Goal: Complete application form

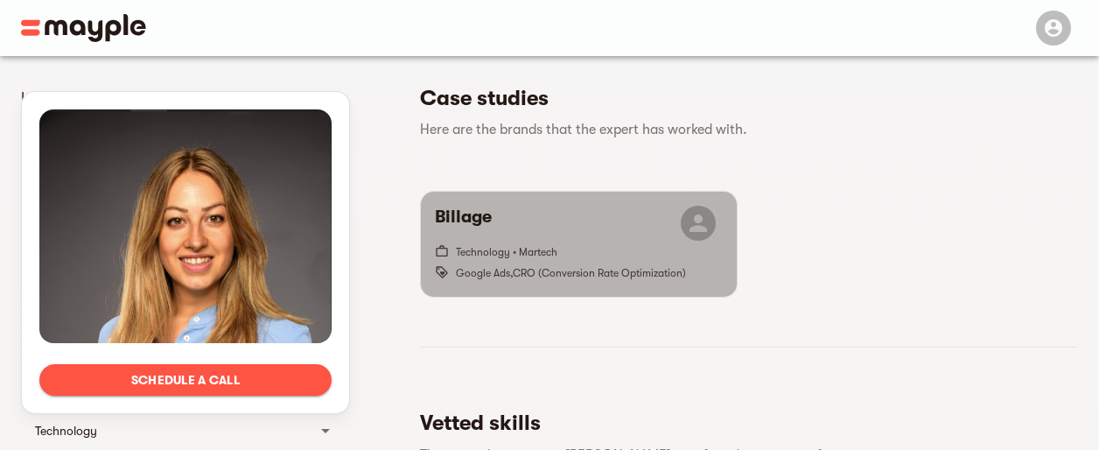
click at [541, 241] on span "Technology • Martech" at bounding box center [590, 251] width 268 height 21
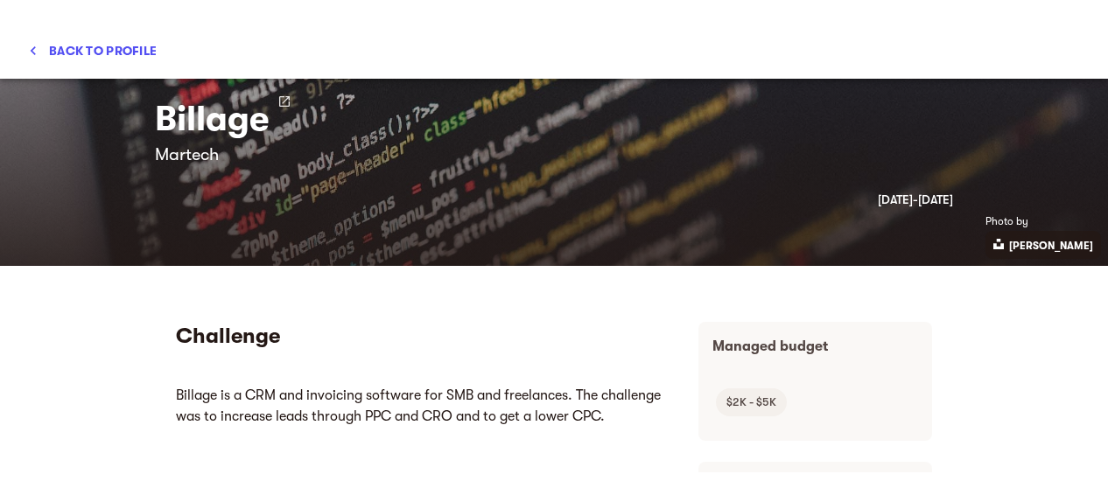
scroll to position [91, 0]
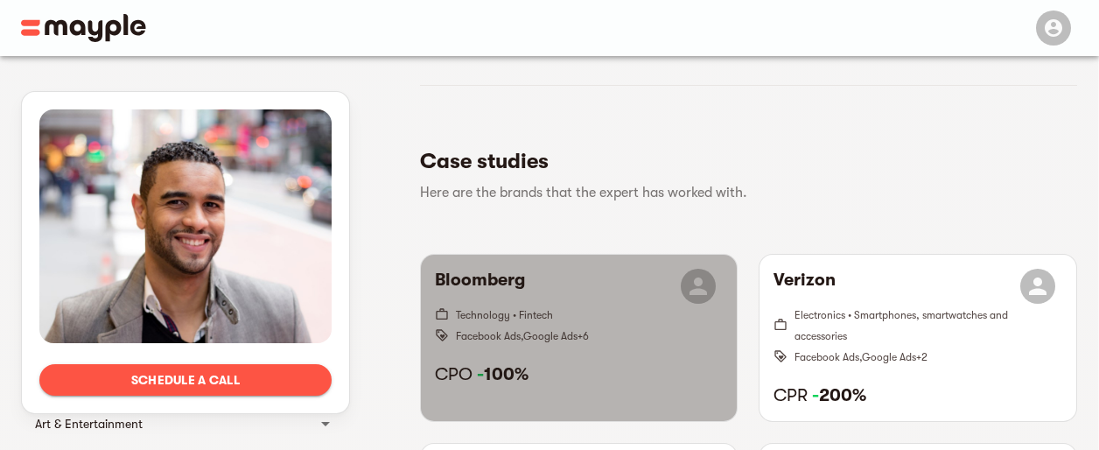
click at [541, 323] on span "Technology • Fintech" at bounding box center [590, 314] width 268 height 21
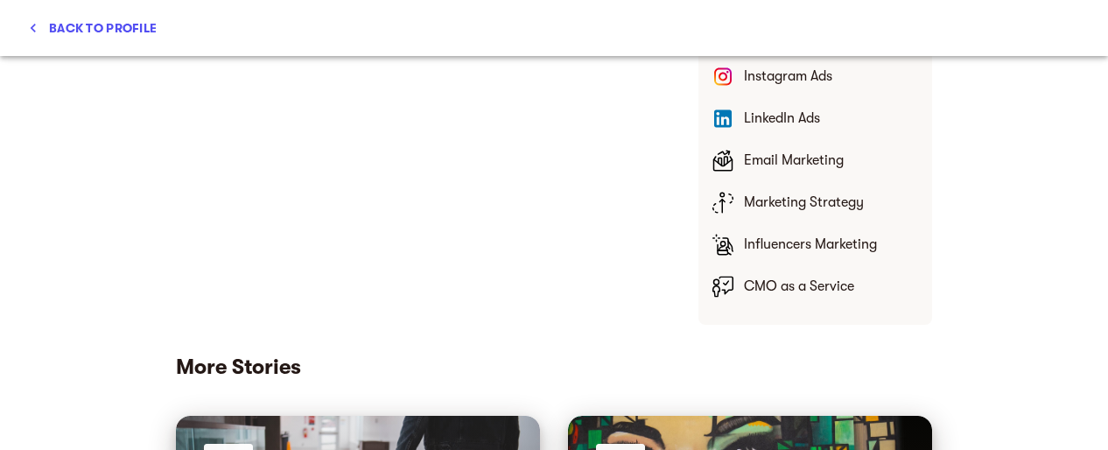
scroll to position [967, 0]
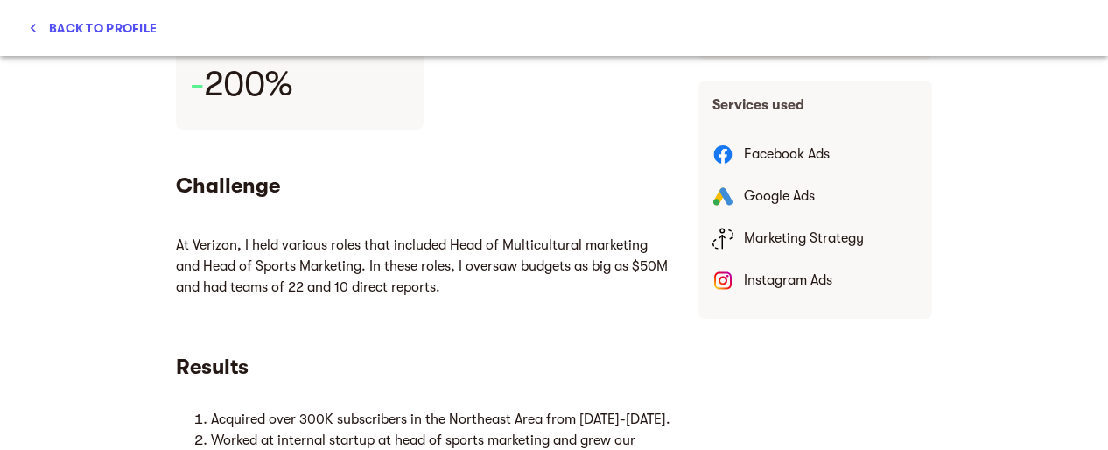
scroll to position [382, 0]
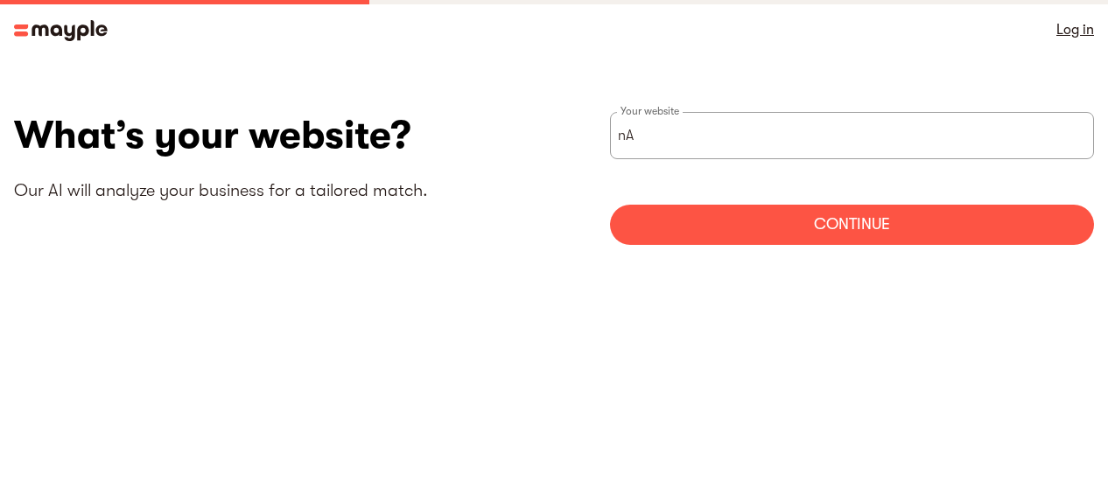
type input "n"
click at [728, 139] on input "[URL][PERSON_NAME][EMAIL_ADDRESS][DOMAIN_NAME]" at bounding box center [852, 135] width 484 height 47
click at [728, 139] on input "https://nancy.mishra333@gmail.com" at bounding box center [852, 135] width 484 height 47
click at [711, 136] on input "https://nancy.mishra333@gmail.com" at bounding box center [852, 135] width 484 height 47
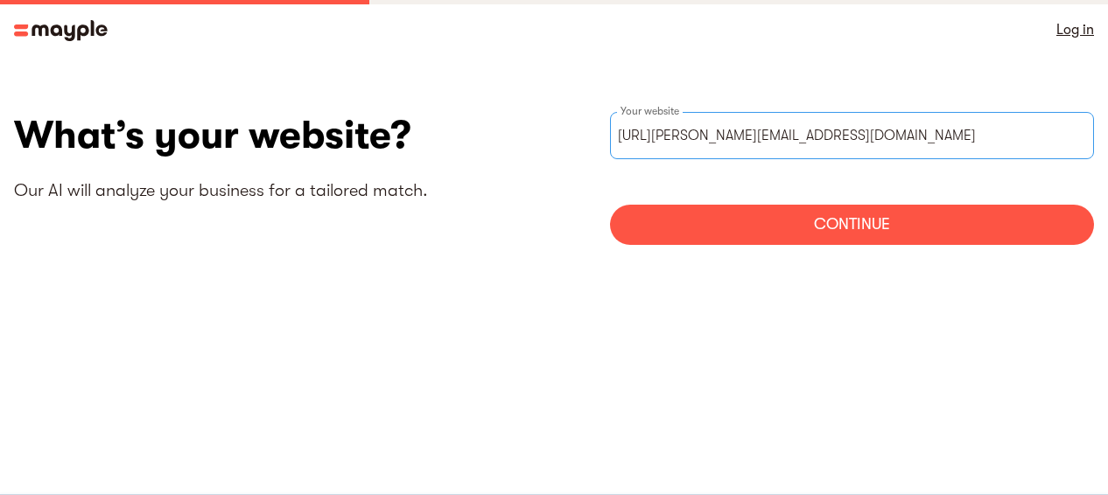
click at [711, 136] on input "https://nancy.mishra333@gmail.com" at bounding box center [852, 135] width 484 height 47
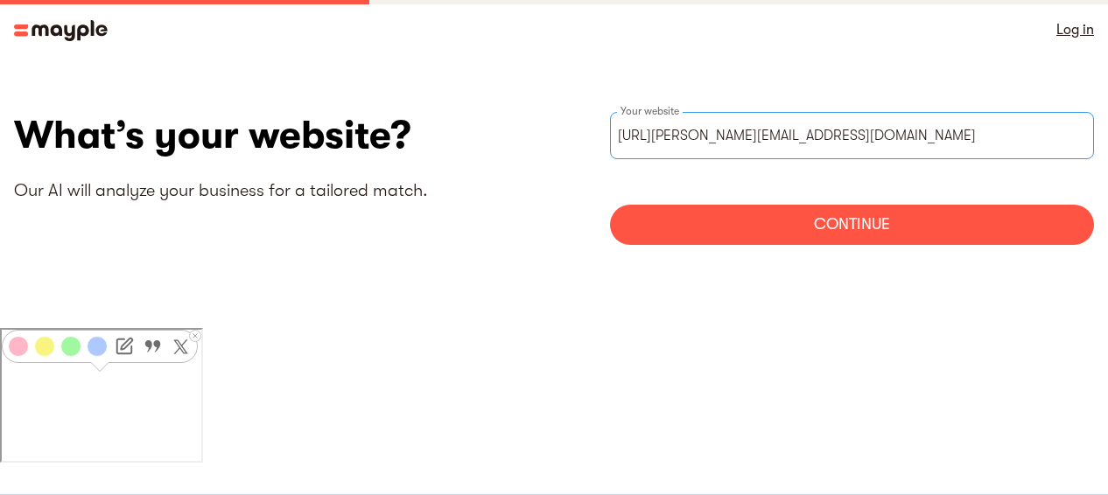
paste input "www.linkedin.com/in/nancy-mishra/"
type input "https://www.linkedin.com/in/nancy-mishra/"
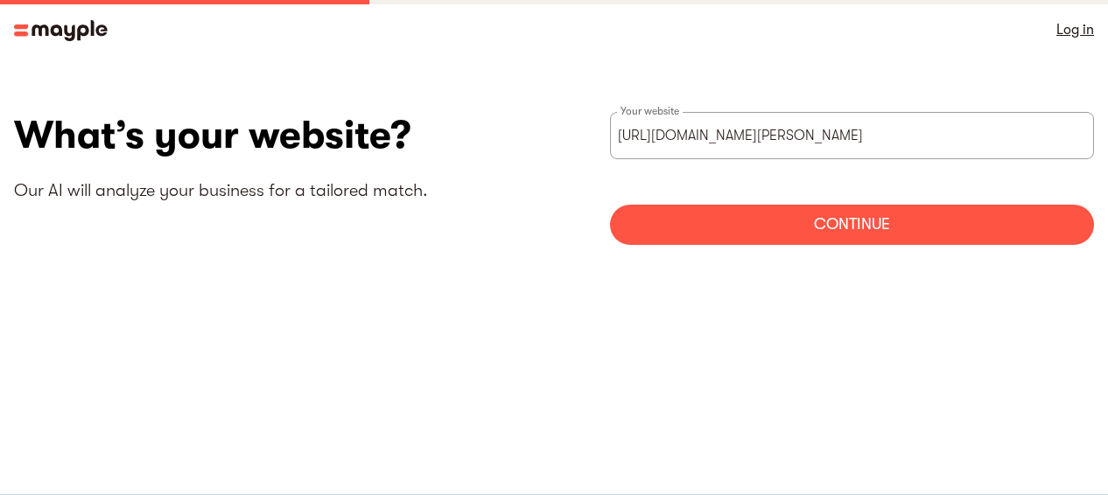
click at [835, 234] on div "Continue" at bounding box center [852, 225] width 484 height 40
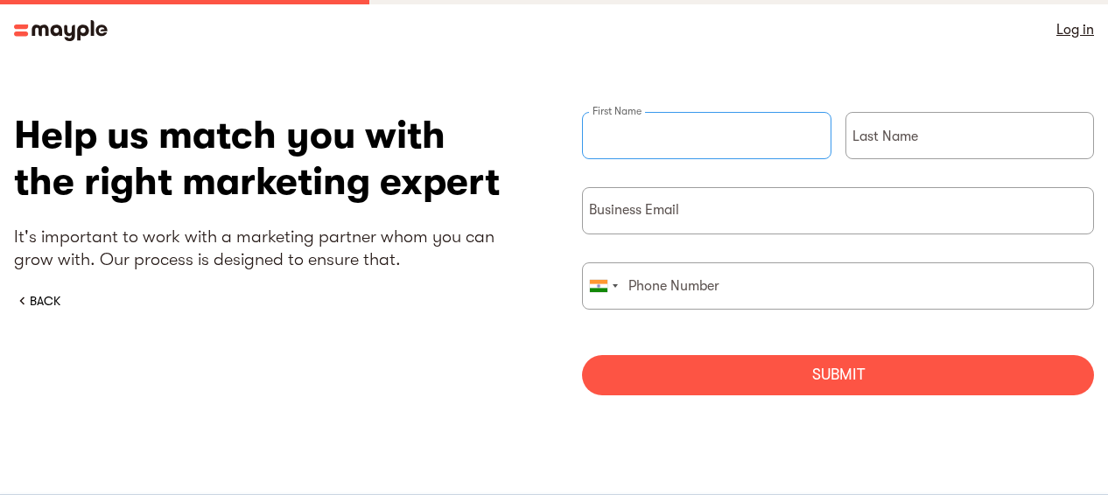
click at [681, 149] on input "briefForm" at bounding box center [706, 135] width 249 height 47
type input "Nancy"
type input "M"
type input "07503196152"
click at [695, 210] on input "briefForm" at bounding box center [838, 210] width 512 height 47
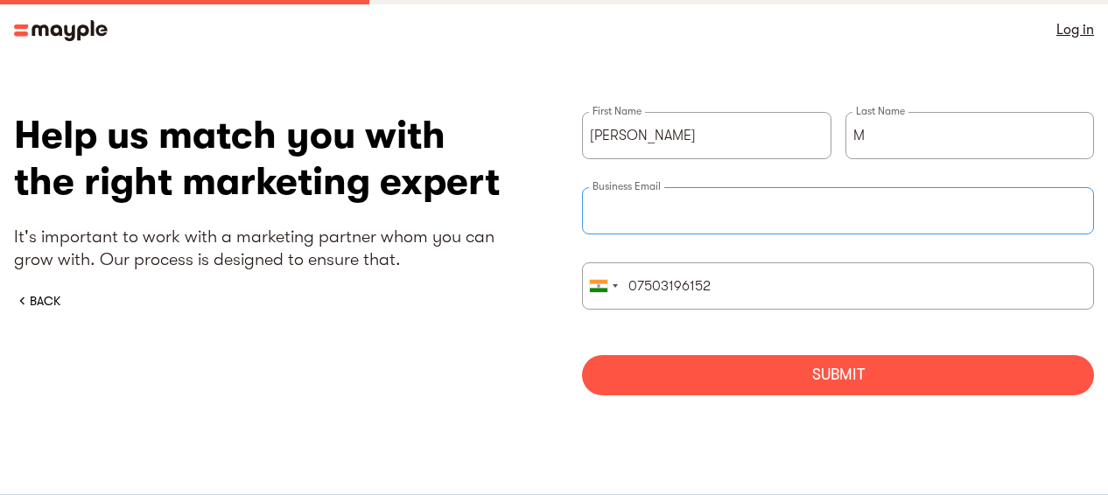
type input "nancy.mishra333@gmail.com"
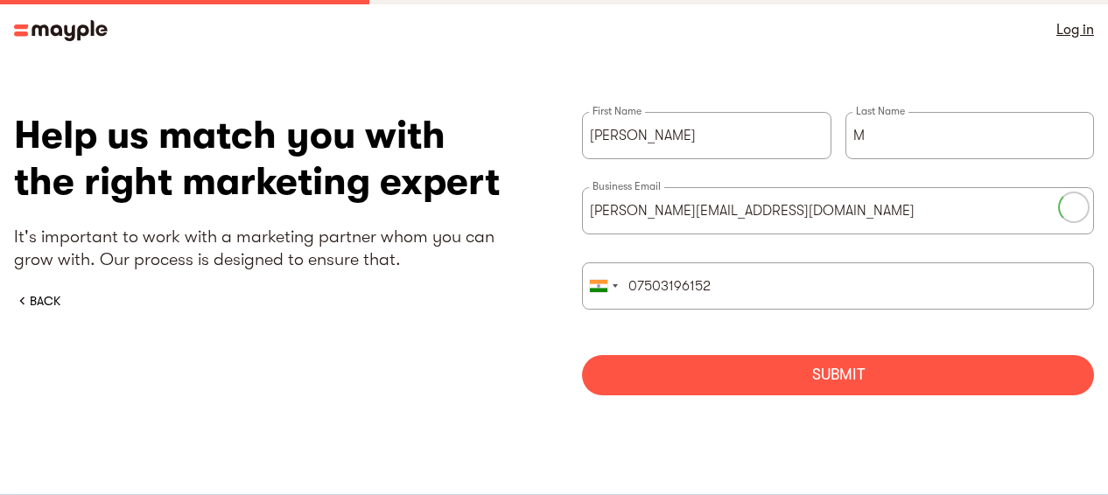
click at [791, 374] on div "Submit" at bounding box center [838, 375] width 512 height 40
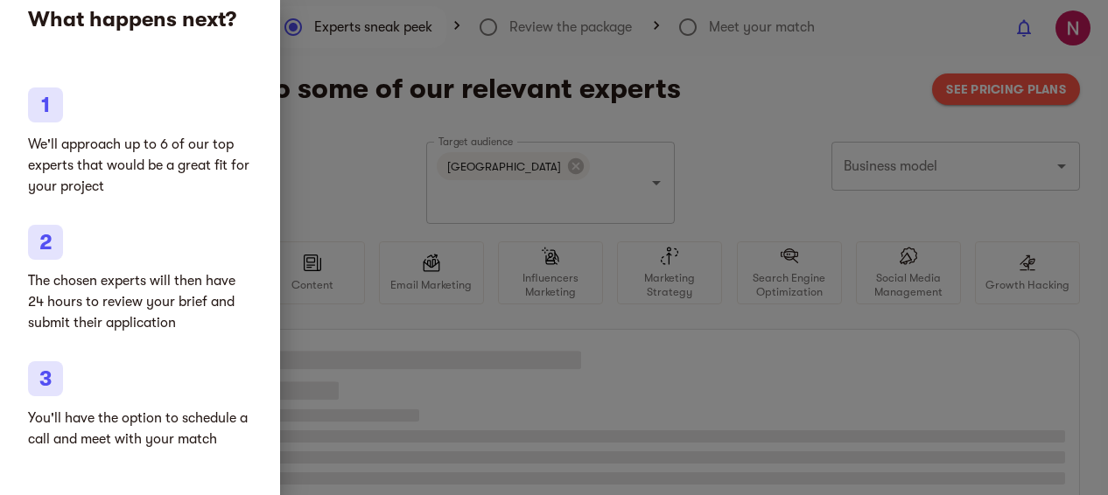
type input "Clothing and shoes"
